Goal: Navigation & Orientation: Find specific page/section

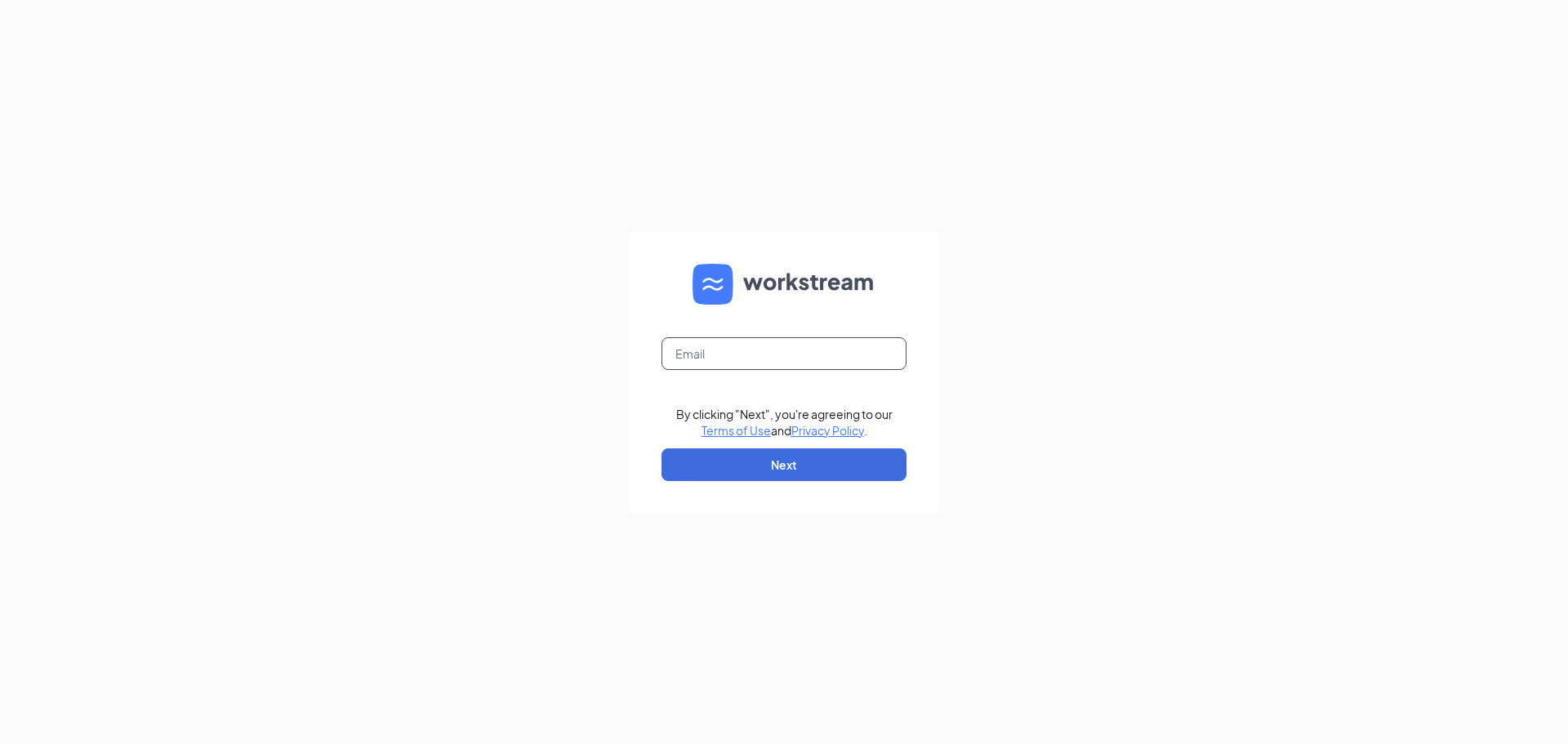
click at [698, 349] on input "text" at bounding box center [784, 353] width 245 height 33
type input "dwayne@reddsace.com"
click at [810, 465] on button "Next" at bounding box center [784, 464] width 245 height 33
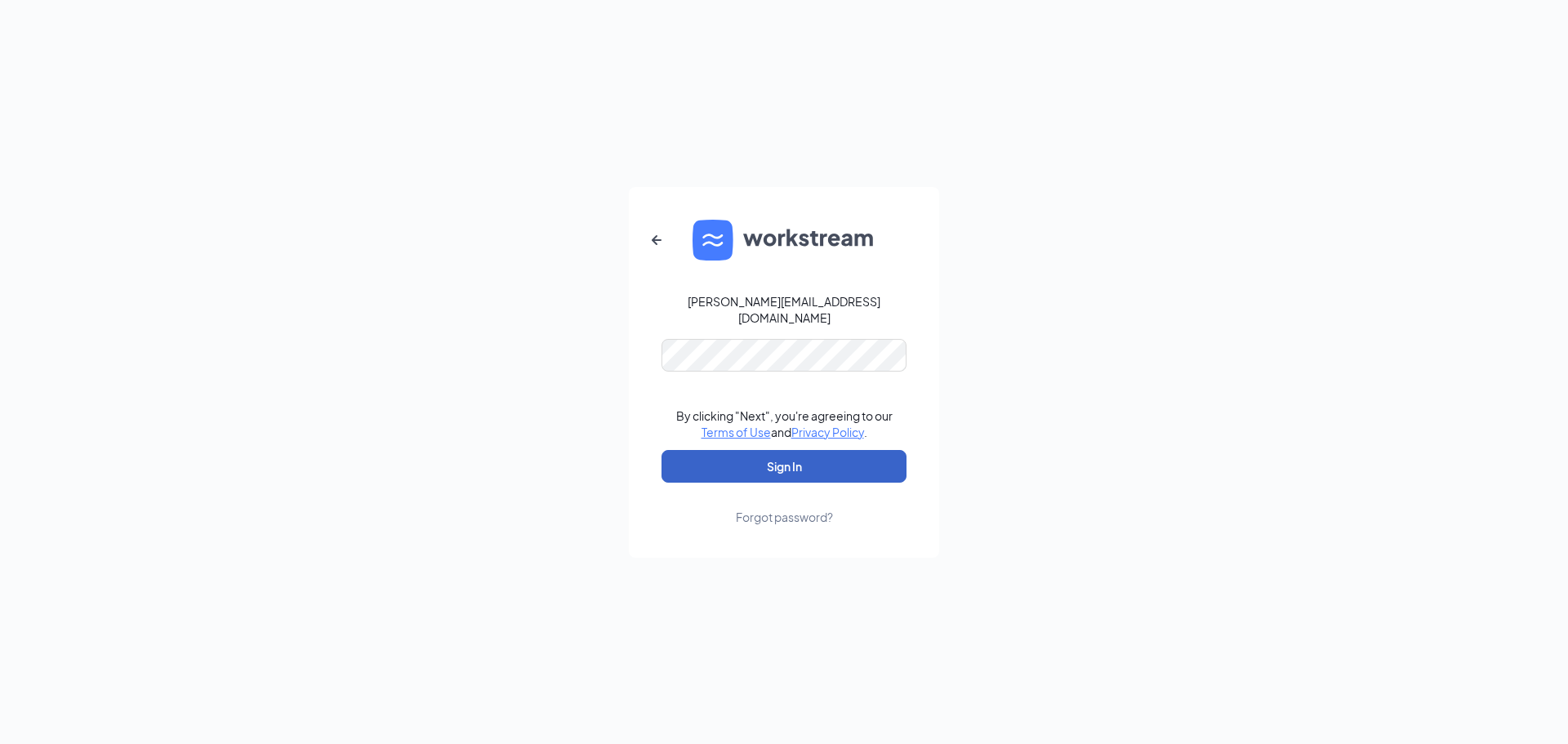
click at [814, 461] on button "Sign In" at bounding box center [784, 466] width 245 height 33
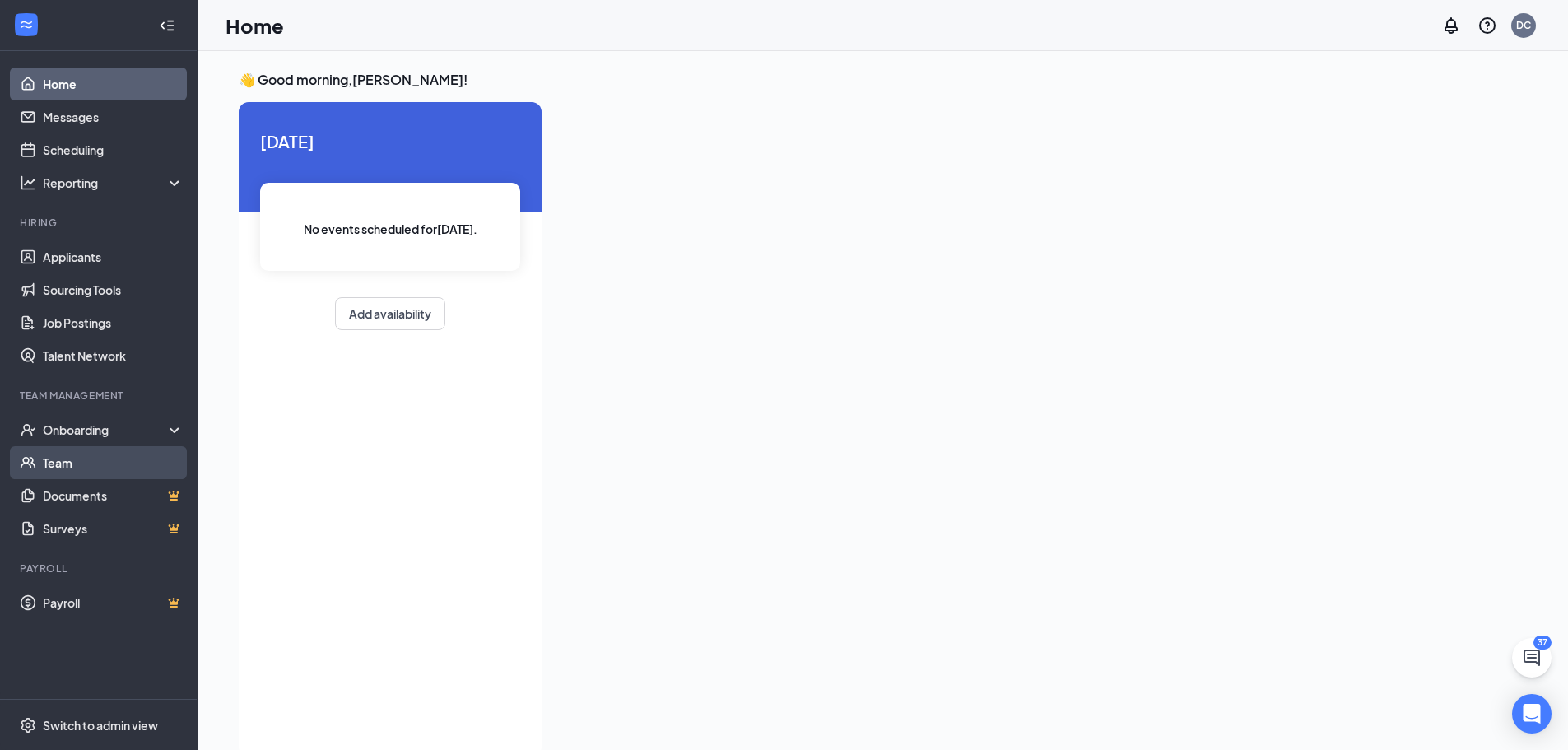
click at [73, 459] on link "Team" at bounding box center [113, 462] width 140 height 33
